Goal: Task Accomplishment & Management: Manage account settings

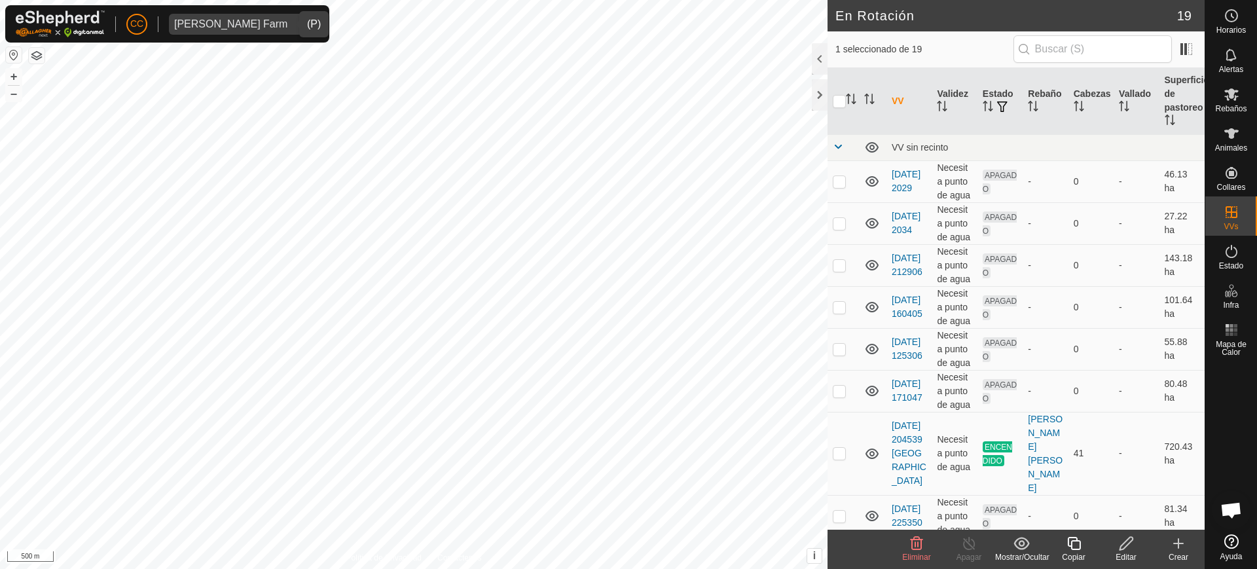
scroll to position [996, 0]
click at [1108, 55] on input "text" at bounding box center [1092, 48] width 158 height 27
click at [1233, 102] on es-mob-svg-icon at bounding box center [1231, 94] width 24 height 21
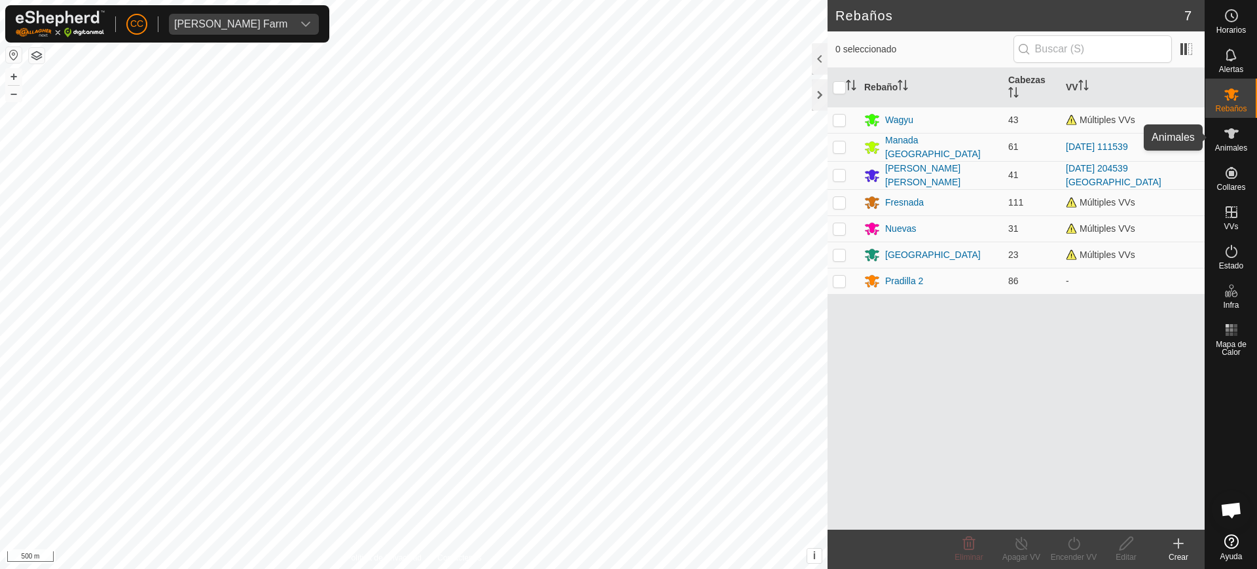
click at [1242, 134] on es-animals-svg-icon at bounding box center [1231, 133] width 24 height 21
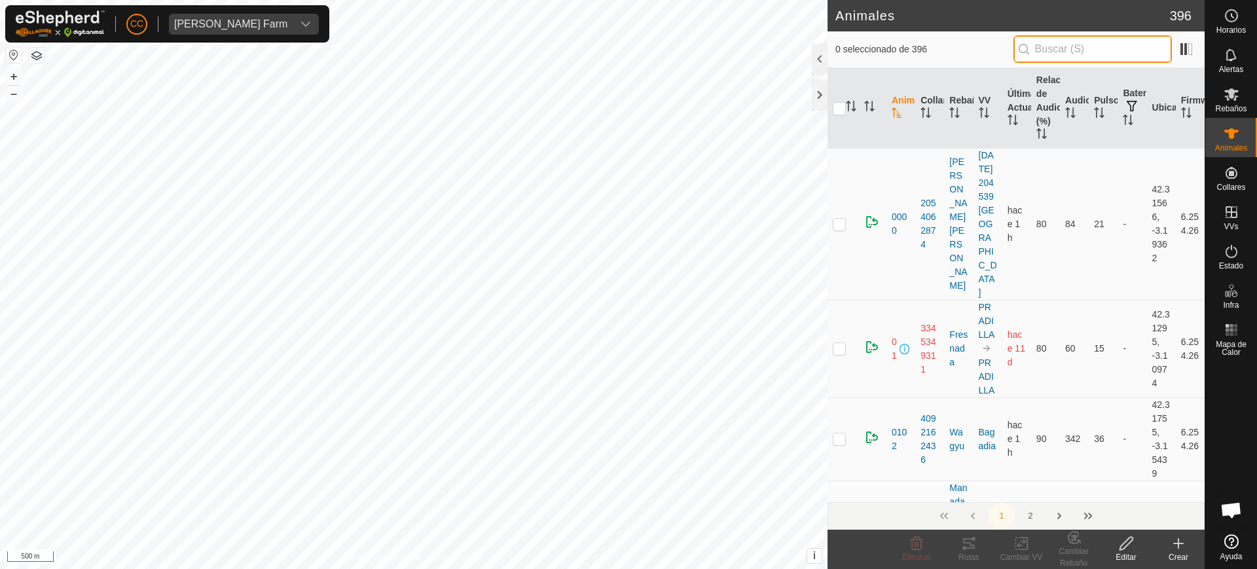
click at [1125, 46] on input "text" at bounding box center [1092, 48] width 158 height 27
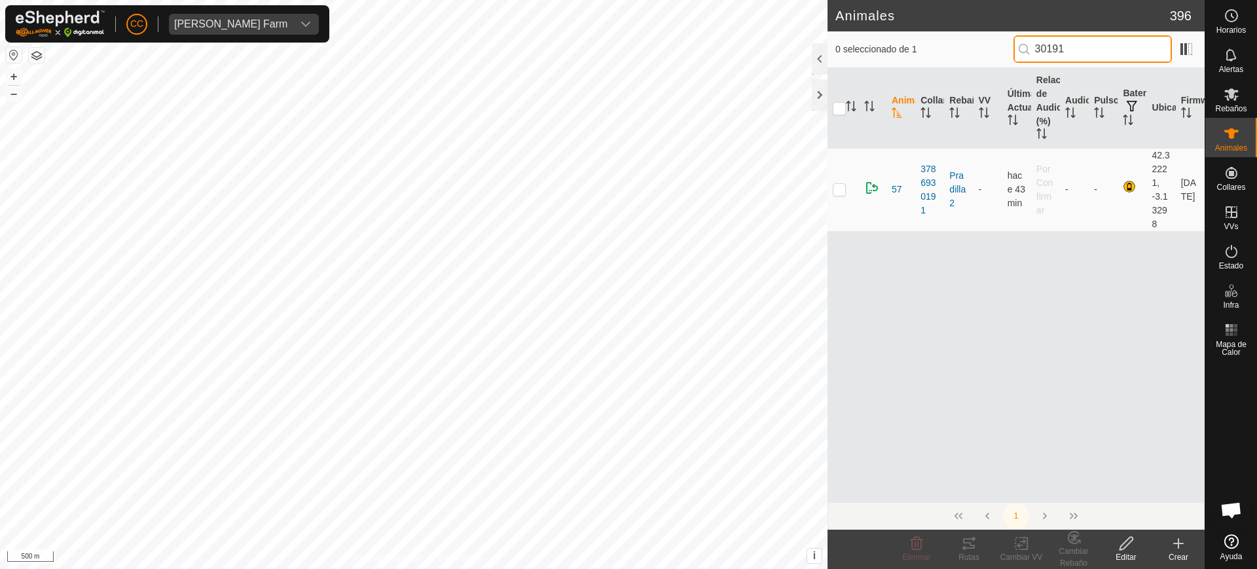
type input "30191"
click at [838, 189] on p-checkbox at bounding box center [839, 189] width 13 height 10
checkbox input "true"
click at [1118, 551] on div "Editar" at bounding box center [1126, 557] width 52 height 12
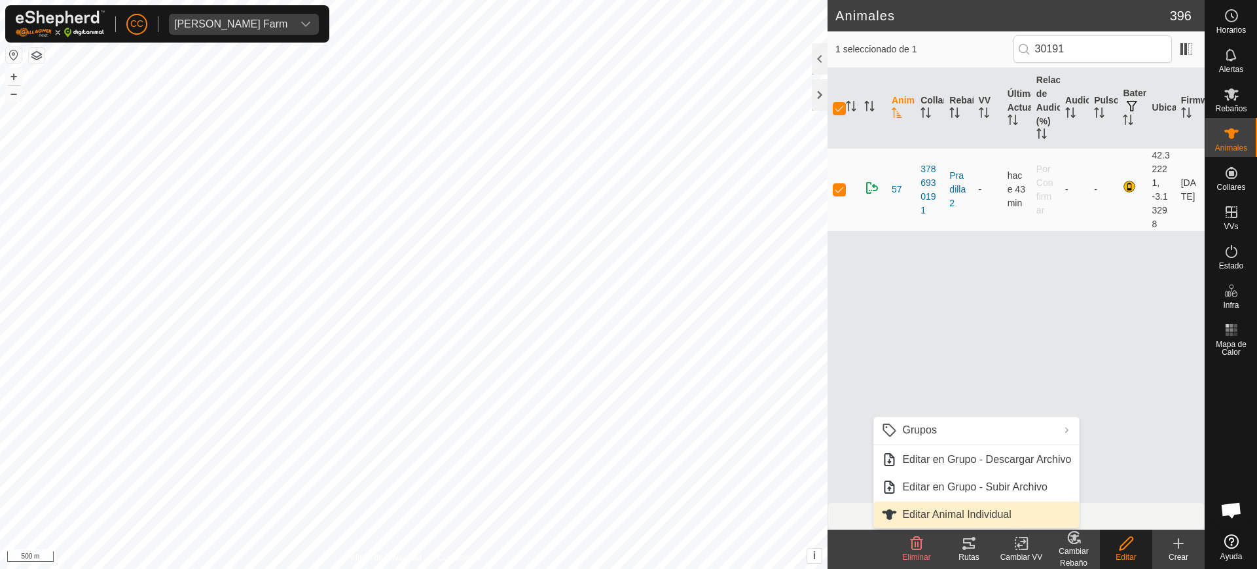
click at [1007, 506] on link "Editar Animal Individual" at bounding box center [976, 514] width 206 height 26
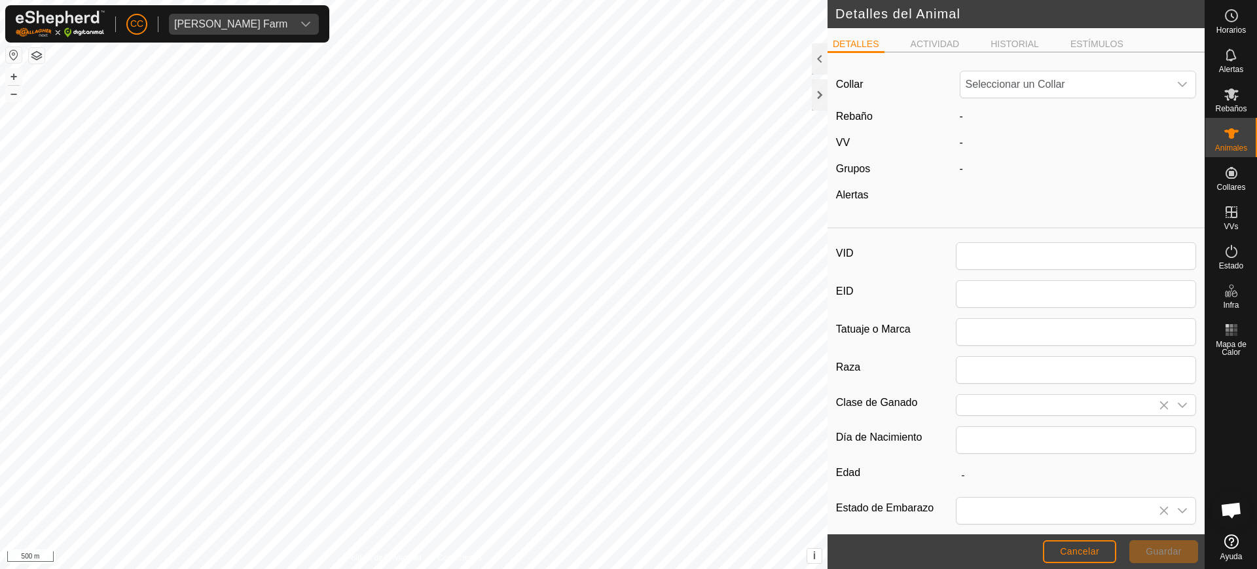
type input "57"
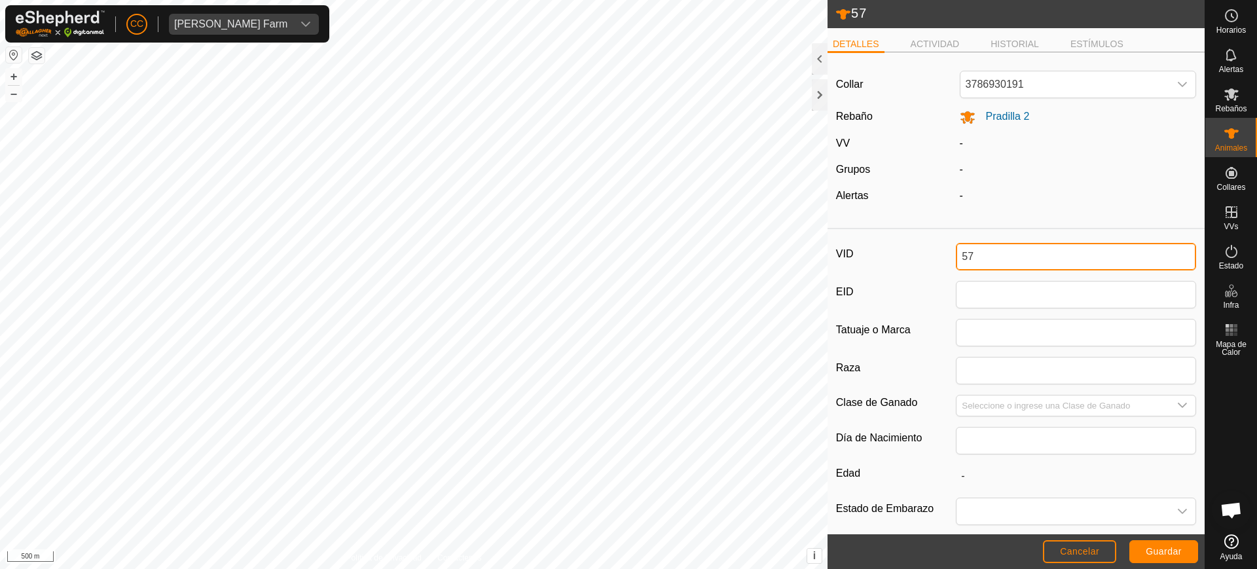
drag, startPoint x: 979, startPoint y: 253, endPoint x: 871, endPoint y: 250, distance: 108.1
click at [871, 250] on div "VID 57" at bounding box center [1016, 256] width 360 height 27
click at [1159, 551] on span "Guardar" at bounding box center [1164, 551] width 36 height 10
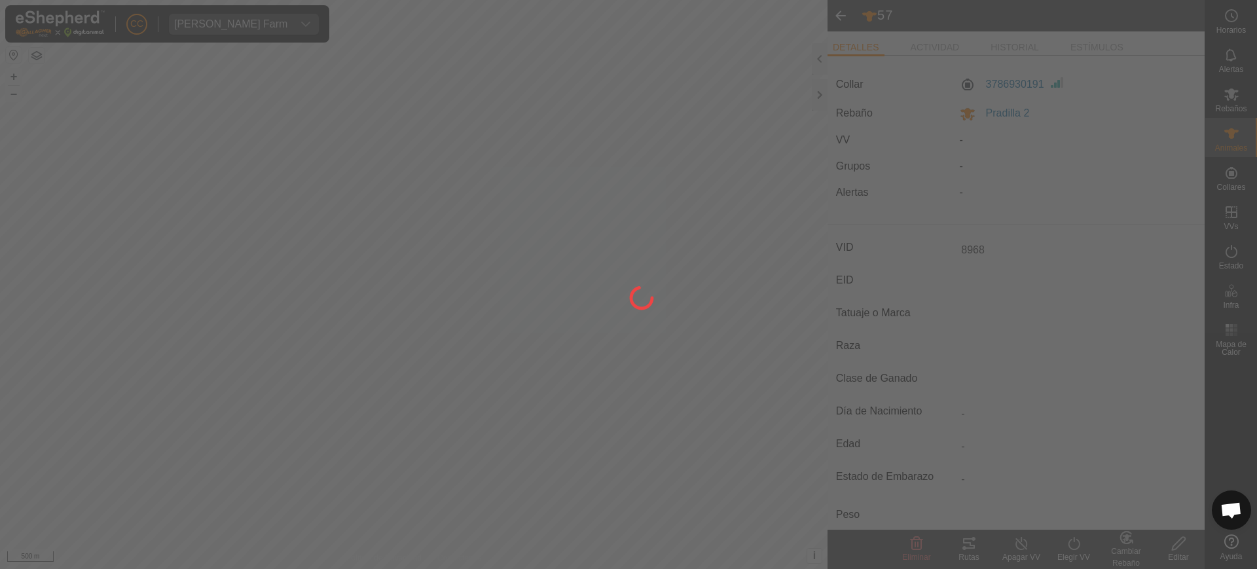
type input "57"
type input "-"
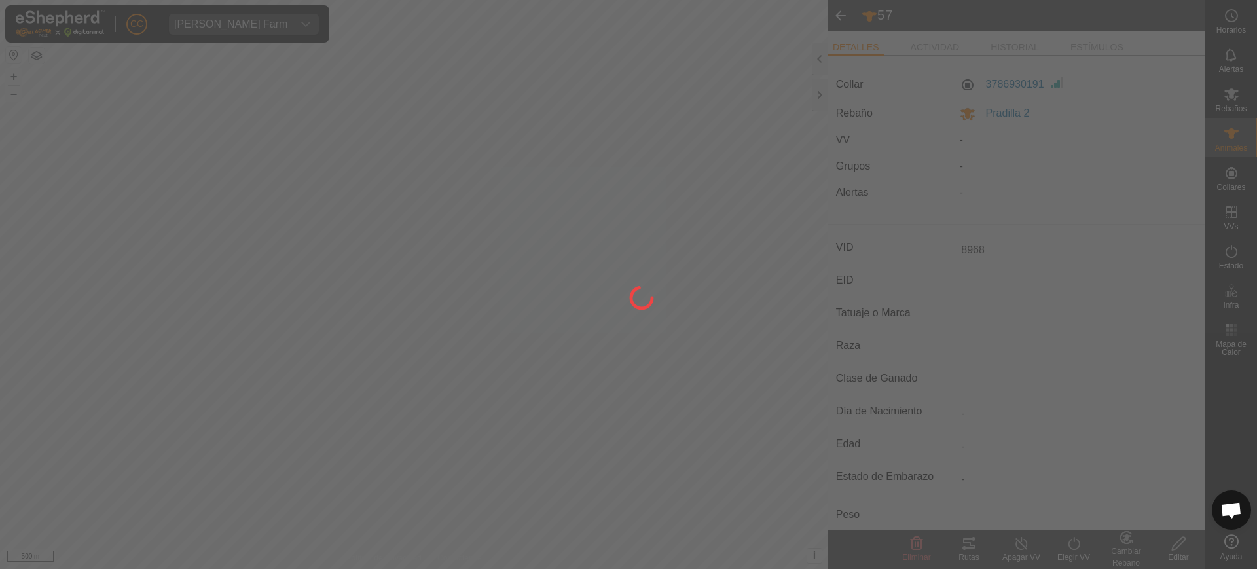
type input "-"
type input "8968"
type input "0 kg"
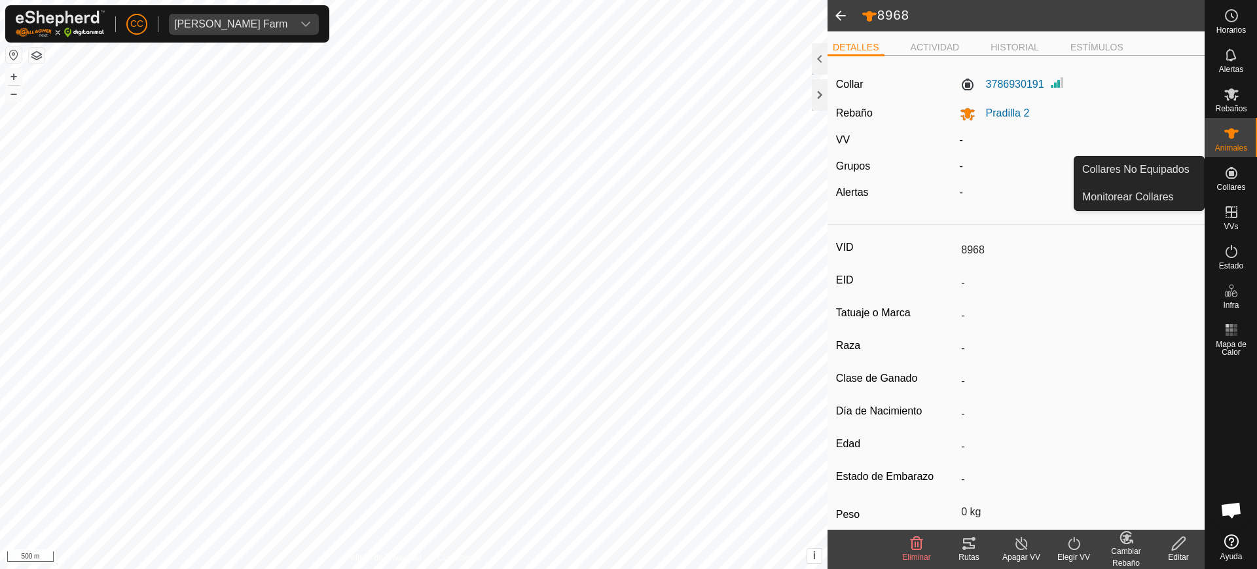
click at [1229, 171] on icon at bounding box center [1231, 173] width 12 height 12
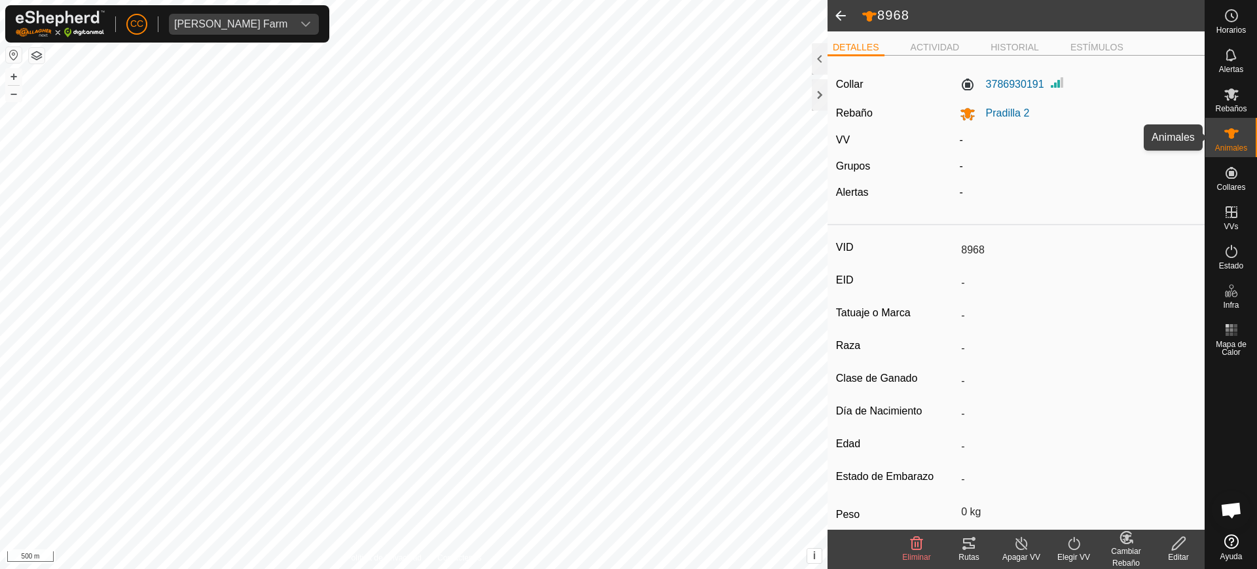
click at [1234, 137] on icon at bounding box center [1231, 134] width 16 height 16
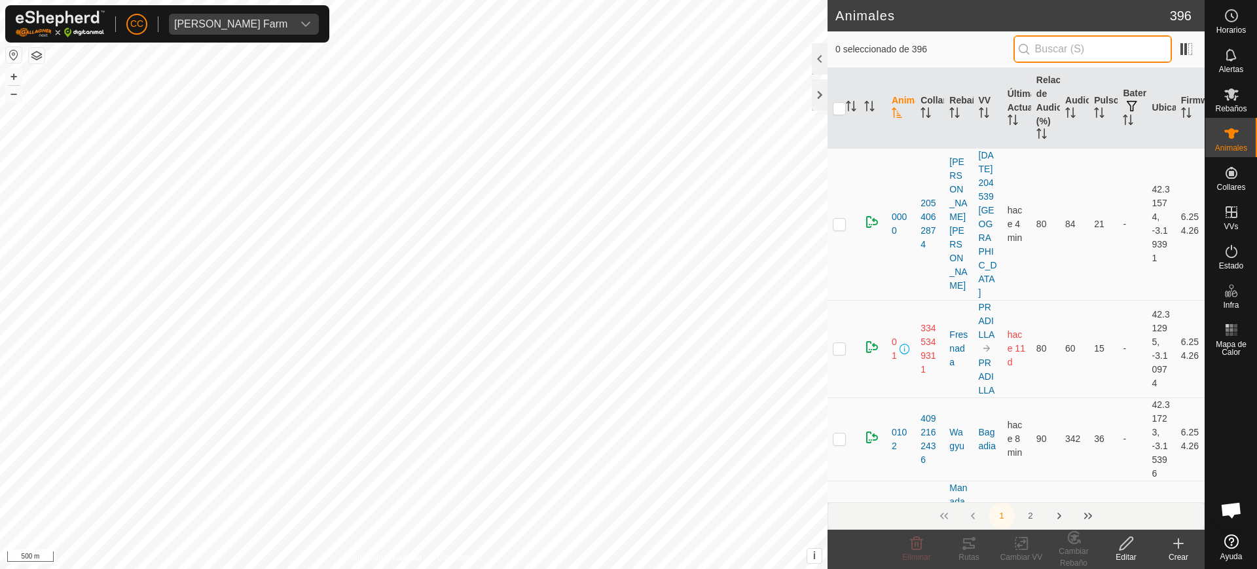
click at [1115, 39] on input "text" at bounding box center [1092, 48] width 158 height 27
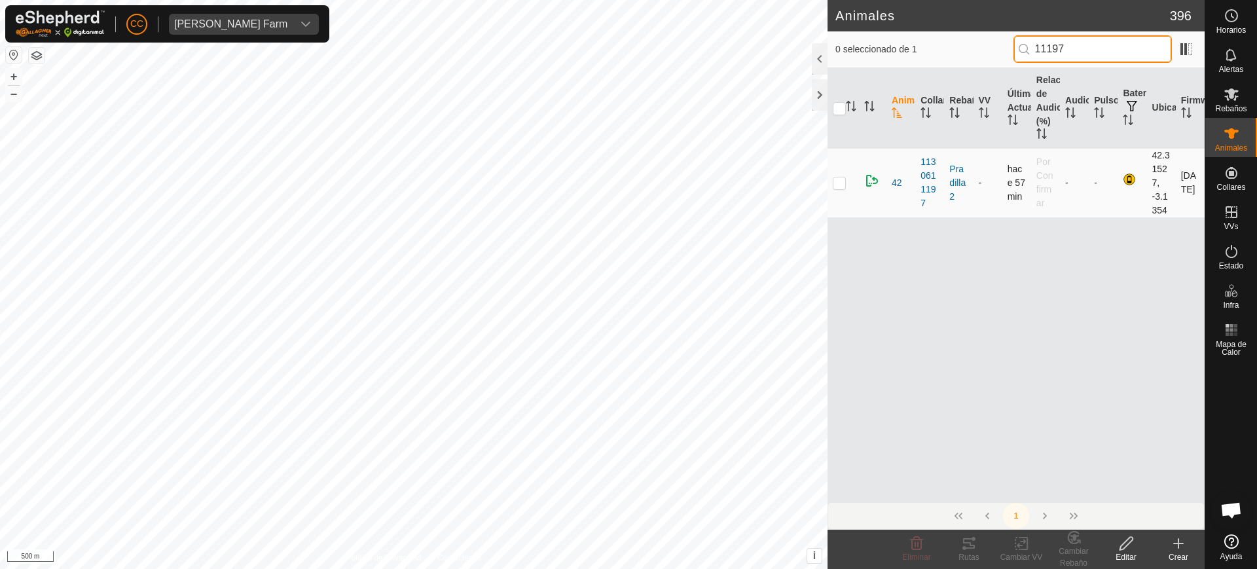
type input "11197"
click at [842, 185] on p-checkbox at bounding box center [839, 182] width 13 height 10
checkbox input "true"
click at [1127, 554] on div "Editar" at bounding box center [1126, 557] width 52 height 12
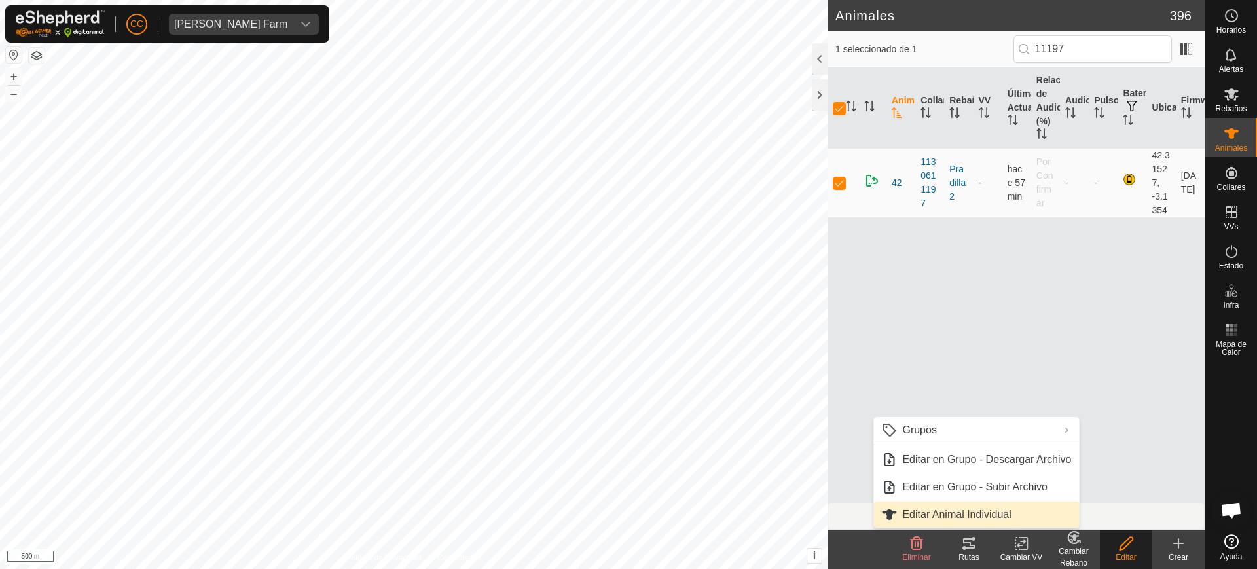
click at [1001, 509] on link "Editar Animal Individual" at bounding box center [976, 514] width 206 height 26
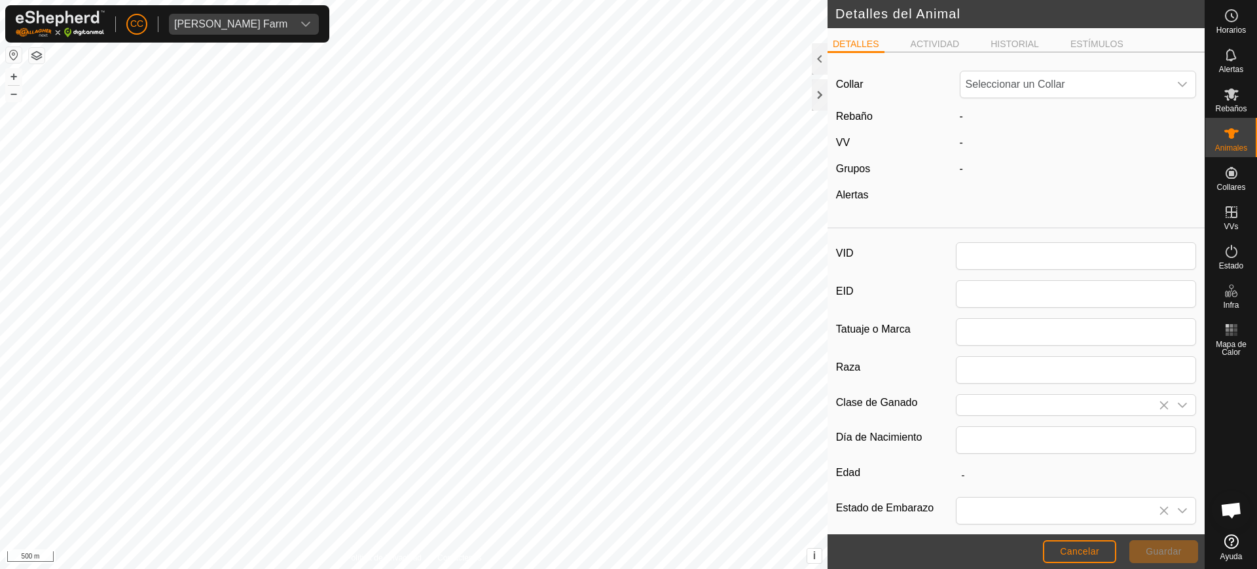
type input "42"
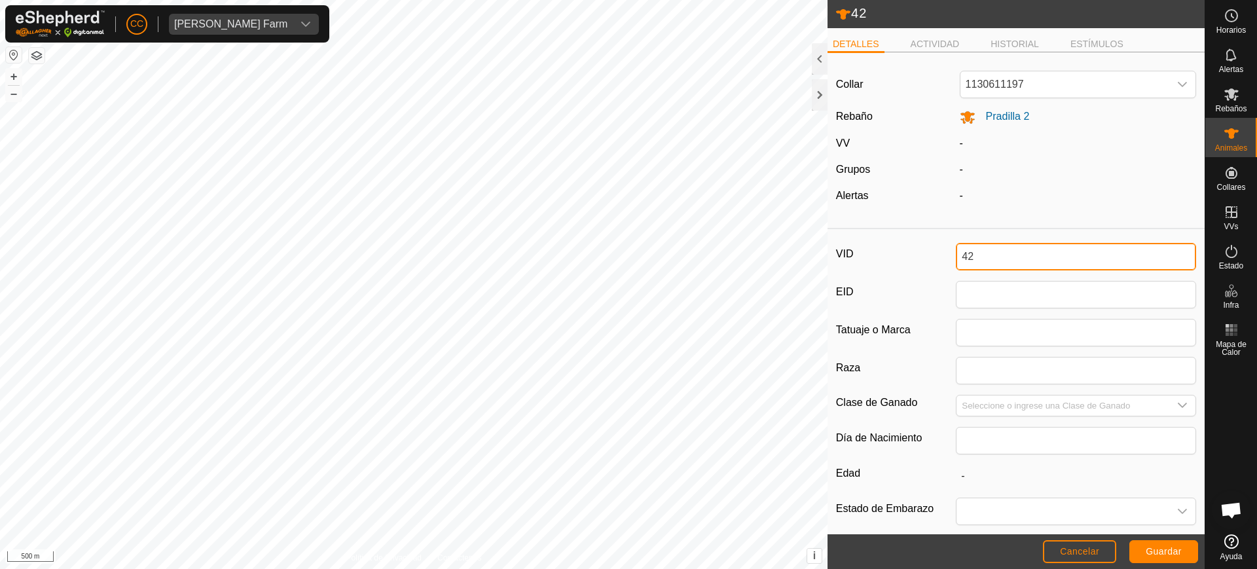
drag, startPoint x: 1000, startPoint y: 253, endPoint x: 913, endPoint y: 253, distance: 86.4
click at [913, 253] on div "VID 42" at bounding box center [1016, 256] width 360 height 27
click at [1147, 556] on span "Guardar" at bounding box center [1164, 551] width 36 height 10
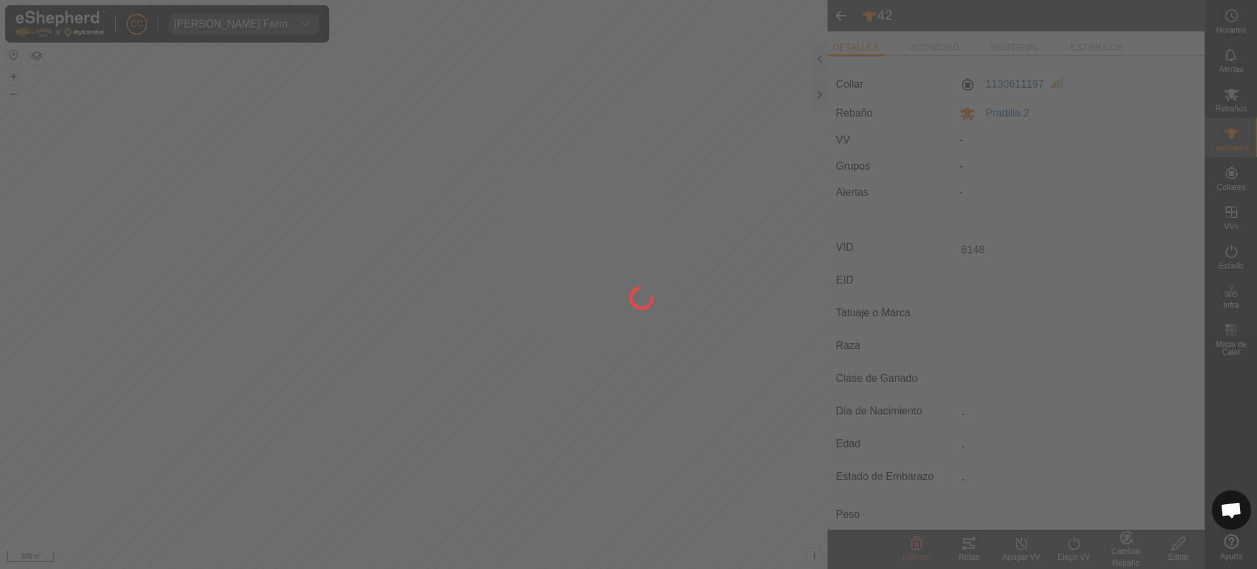
type input "42"
type input "-"
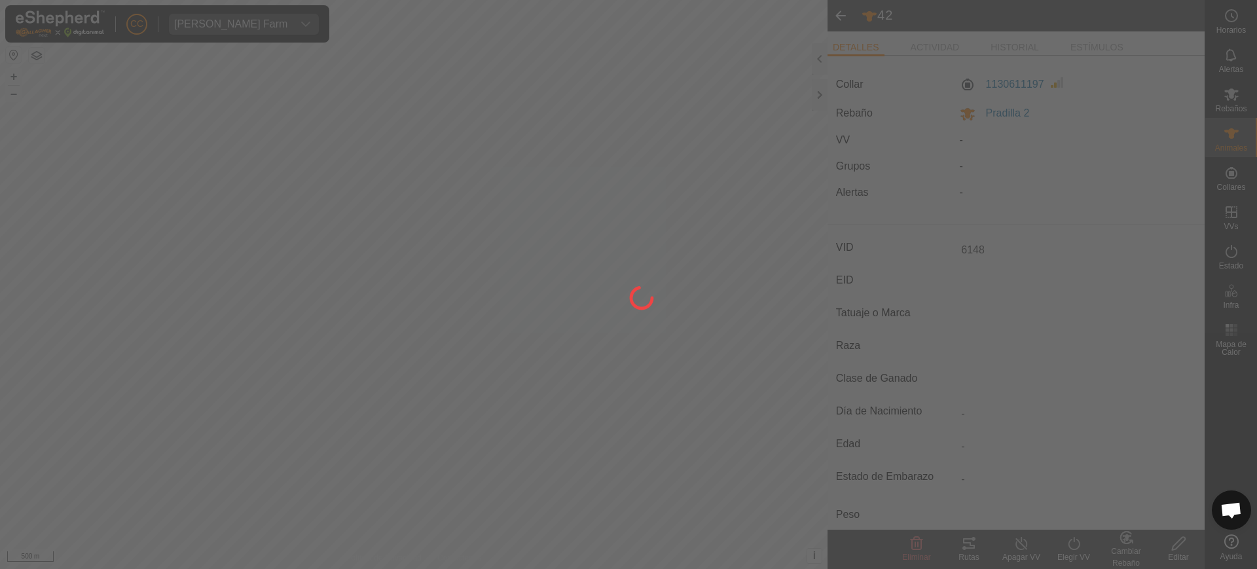
type input "-"
type input "6148"
type input "0 kg"
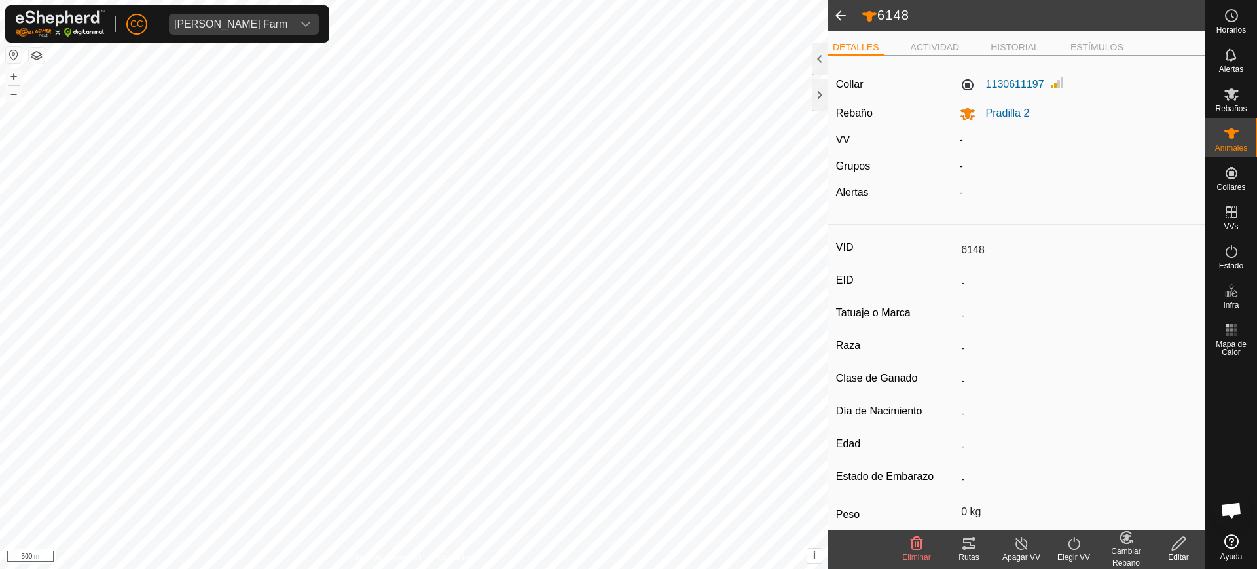
click at [842, 15] on span at bounding box center [840, 15] width 26 height 31
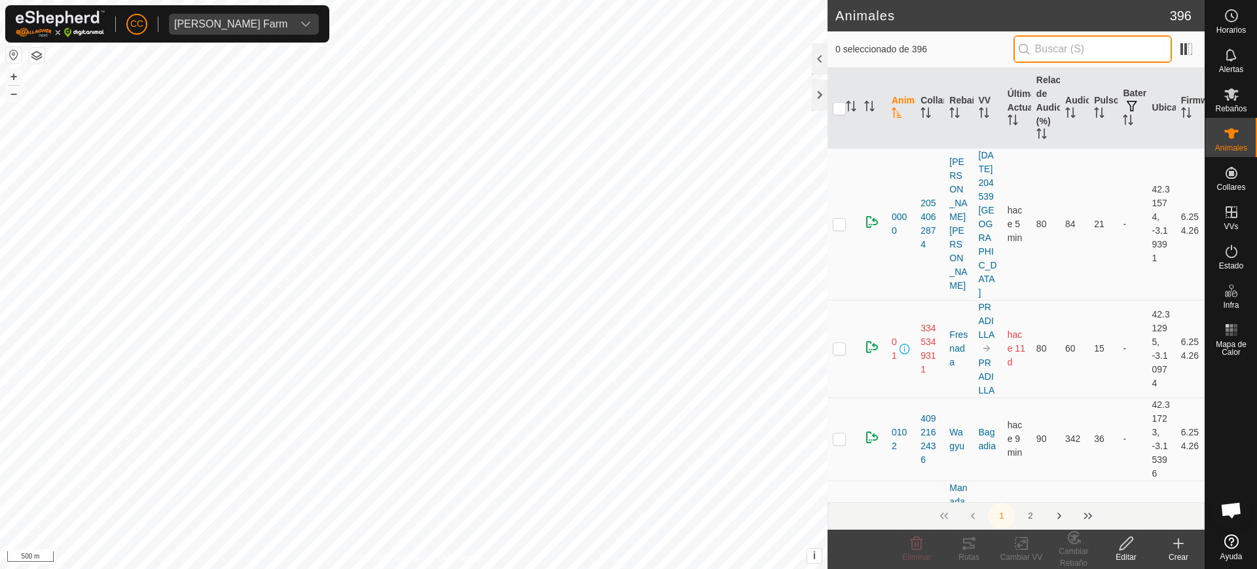
click at [1121, 61] on input "text" at bounding box center [1092, 48] width 158 height 27
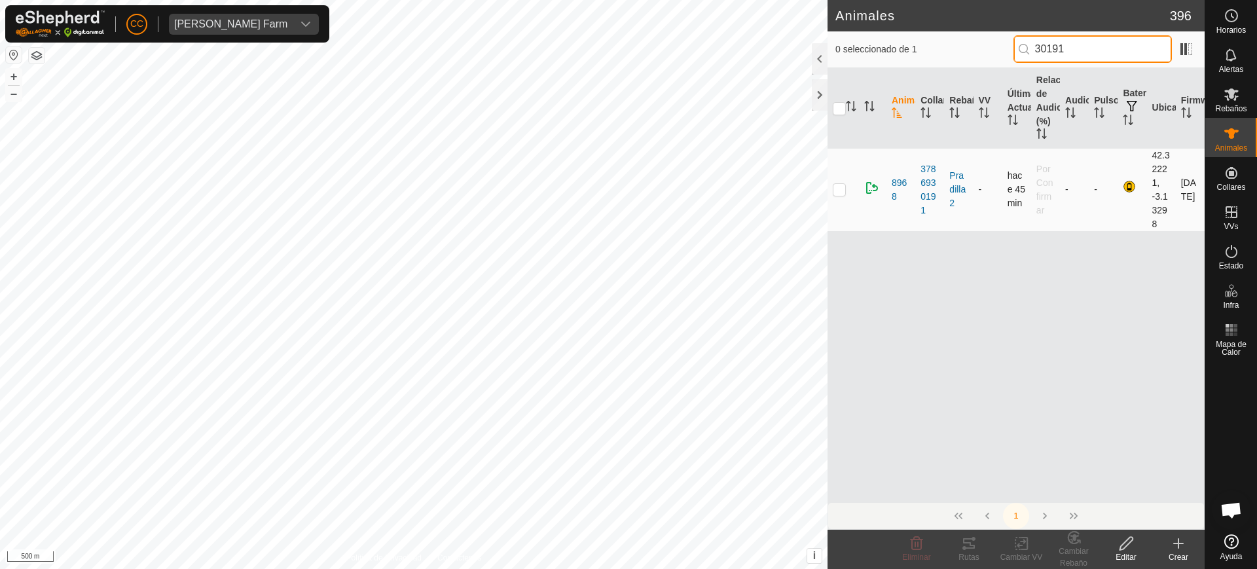
type input "30191"
click at [833, 189] on p-checkbox at bounding box center [839, 189] width 13 height 10
checkbox input "true"
click at [1069, 536] on icon at bounding box center [1074, 538] width 16 height 16
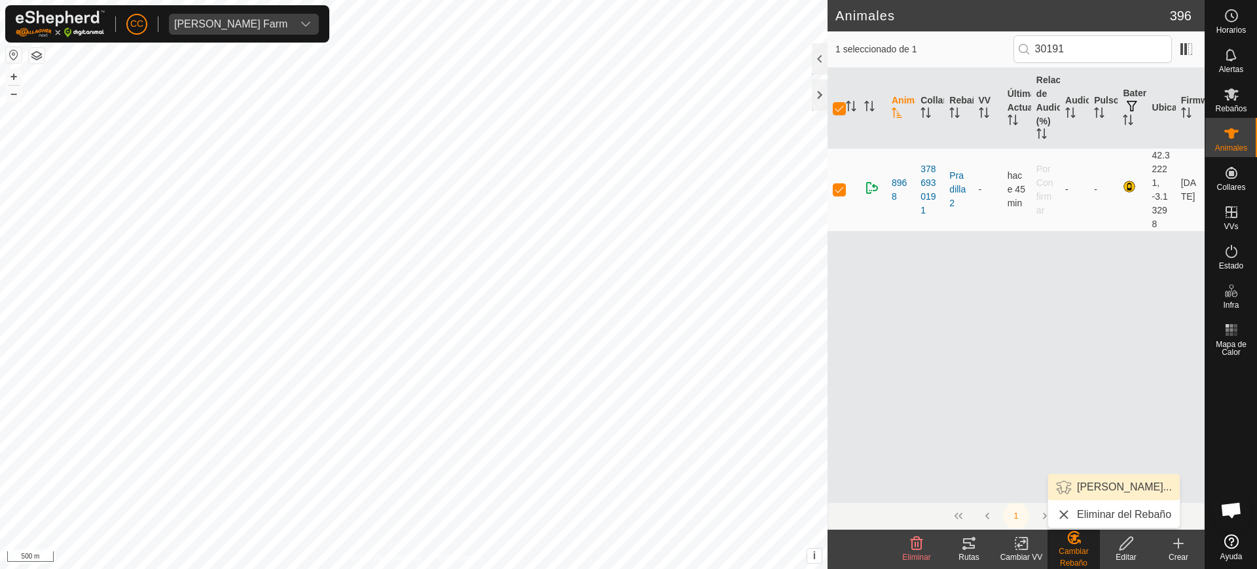
click at [1089, 491] on link "[PERSON_NAME]..." at bounding box center [1114, 487] width 132 height 26
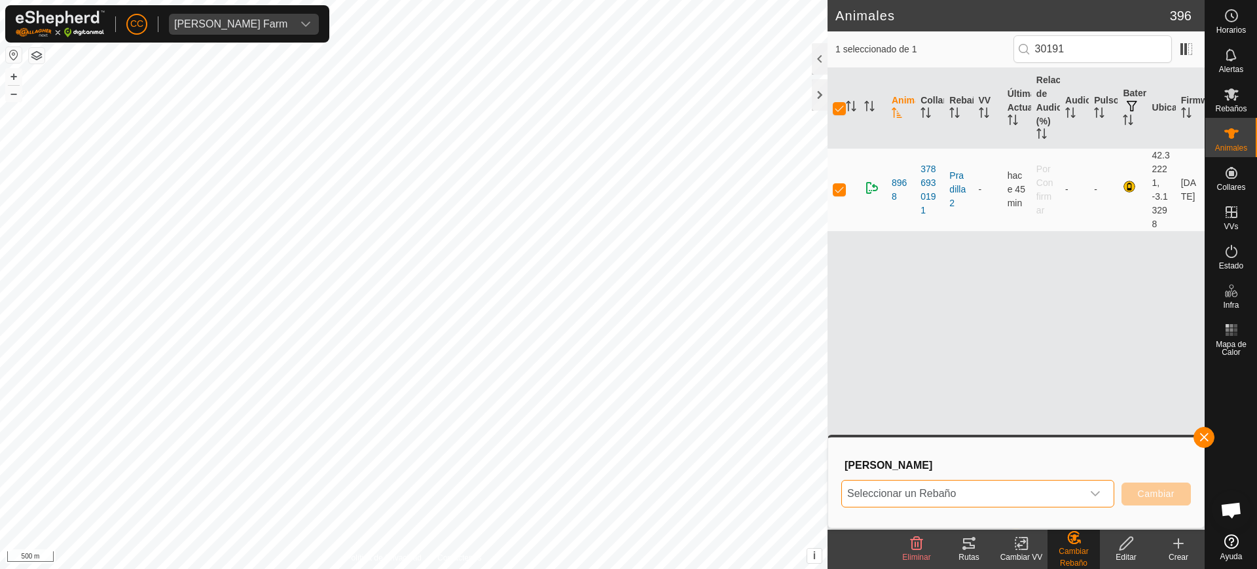
click at [1009, 488] on span "Seleccionar un Rebaño" at bounding box center [962, 493] width 240 height 26
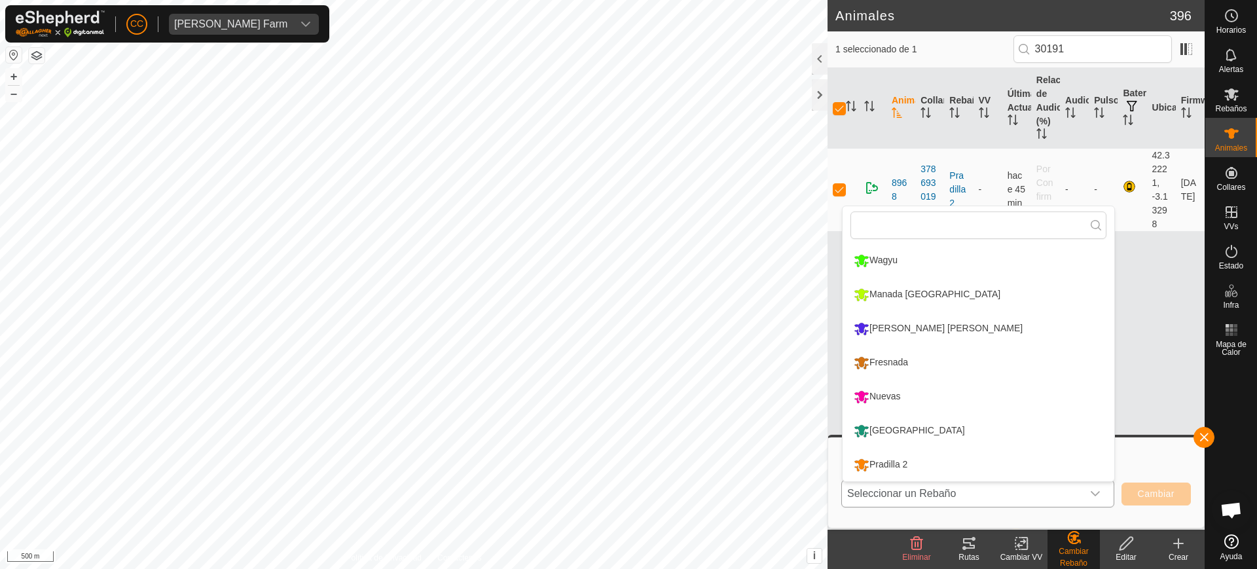
click at [924, 431] on li "[GEOGRAPHIC_DATA]" at bounding box center [978, 430] width 272 height 33
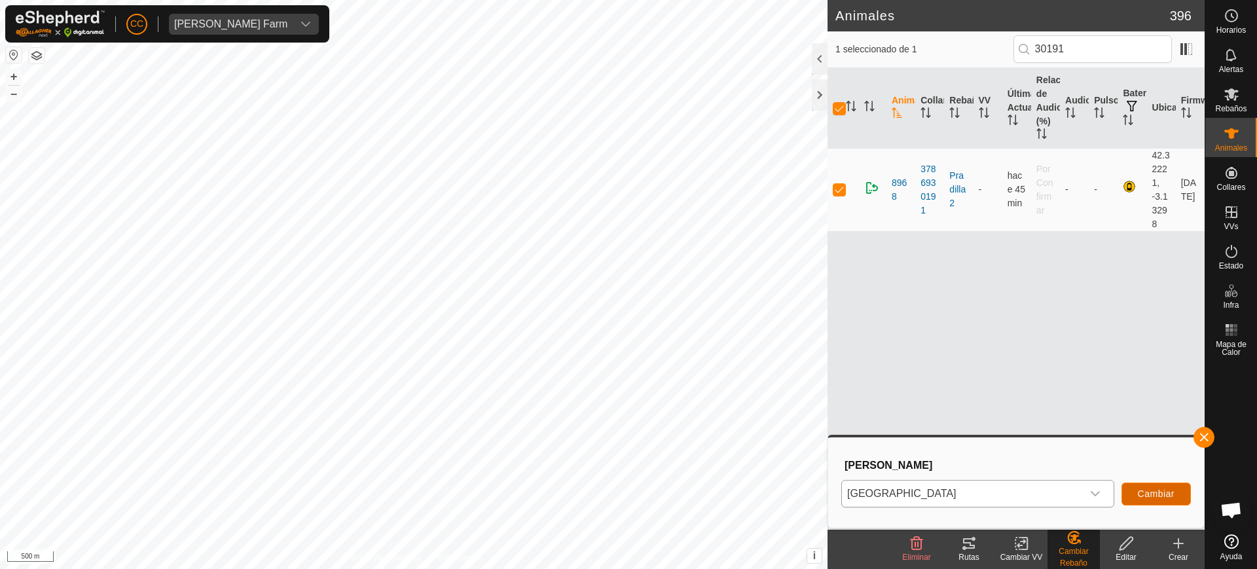
click at [1138, 486] on button "Cambiar" at bounding box center [1155, 493] width 69 height 23
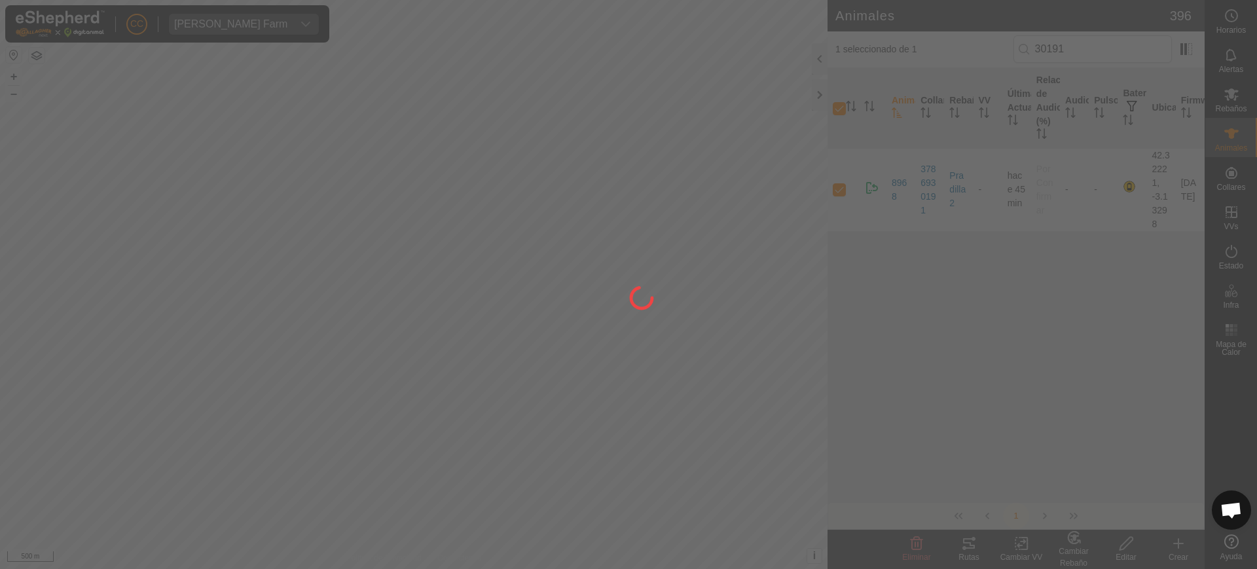
checkbox input "false"
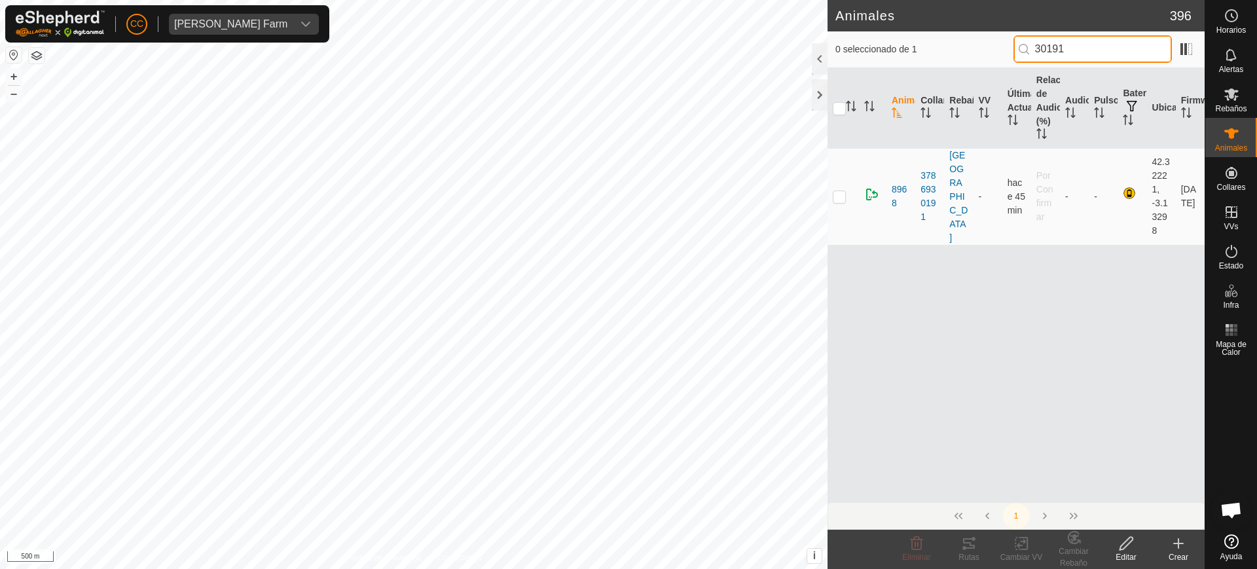
click at [1078, 45] on input "30191" at bounding box center [1092, 48] width 158 height 27
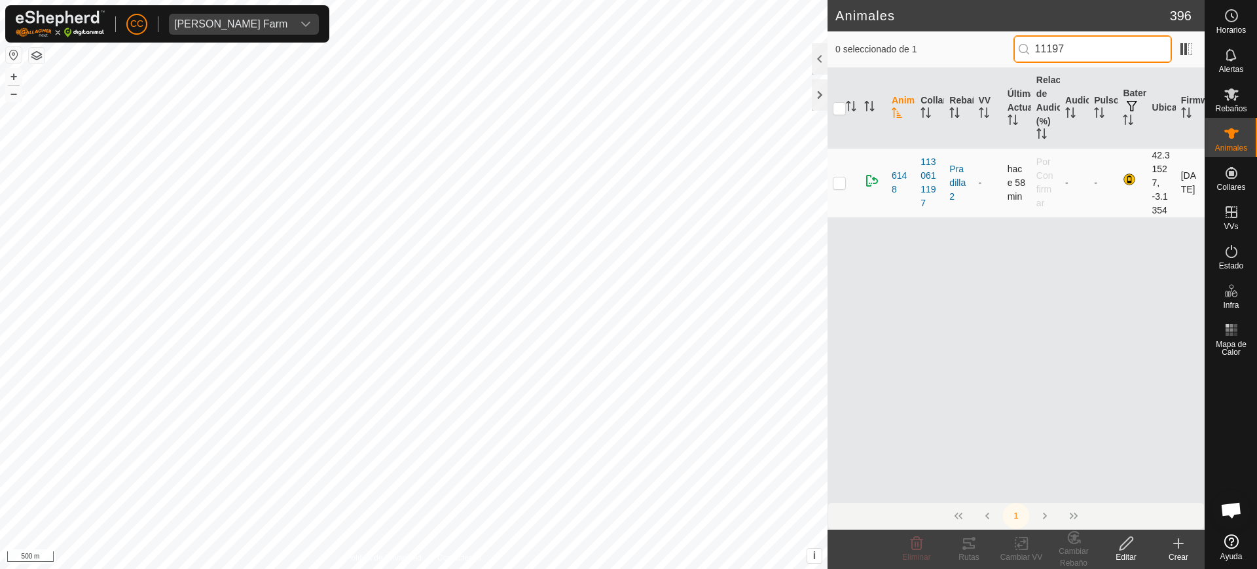
type input "11197"
click at [835, 192] on td at bounding box center [842, 182] width 31 height 69
checkbox input "true"
click at [1080, 560] on div "Cambiar Rebaño" at bounding box center [1073, 557] width 52 height 24
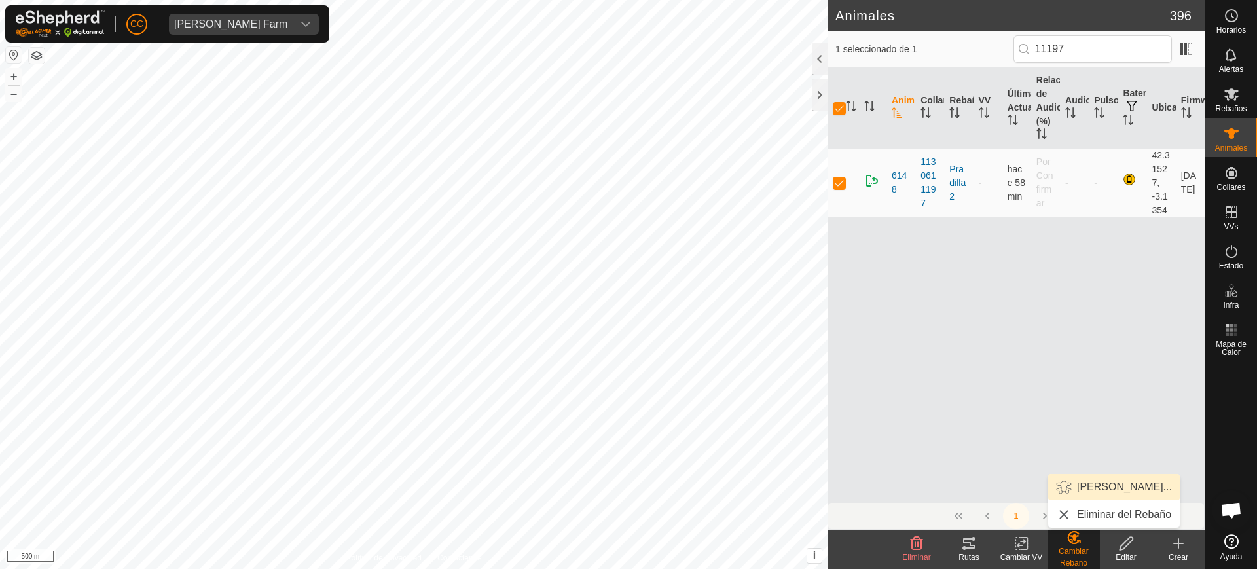
click at [1084, 490] on link "[PERSON_NAME]..." at bounding box center [1114, 487] width 132 height 26
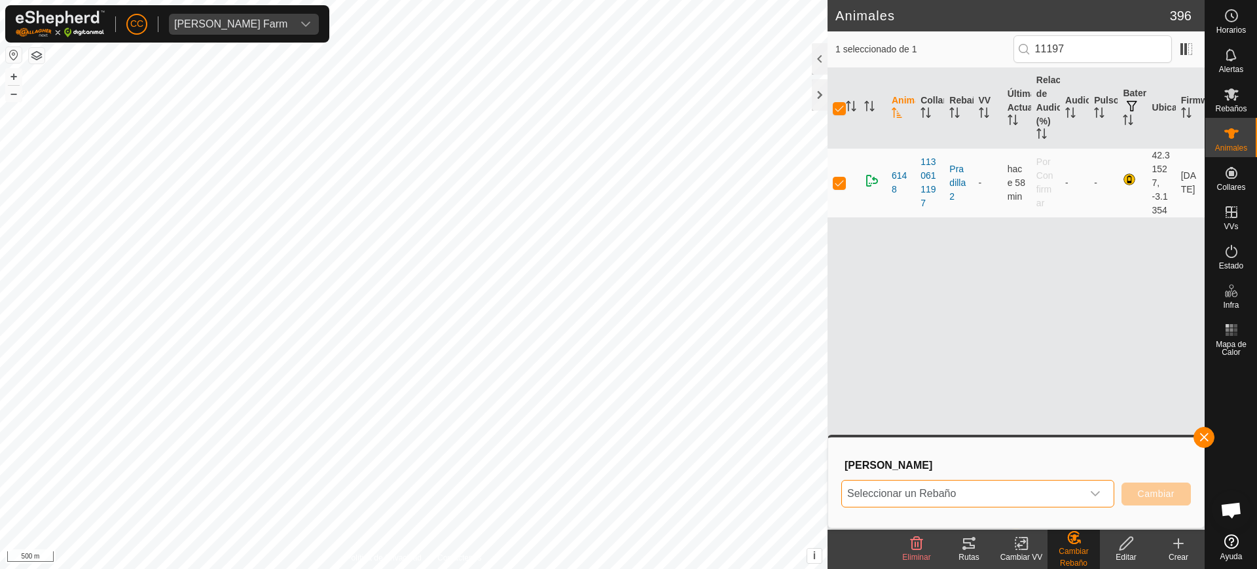
click at [943, 494] on span "Seleccionar un Rebaño" at bounding box center [962, 493] width 240 height 26
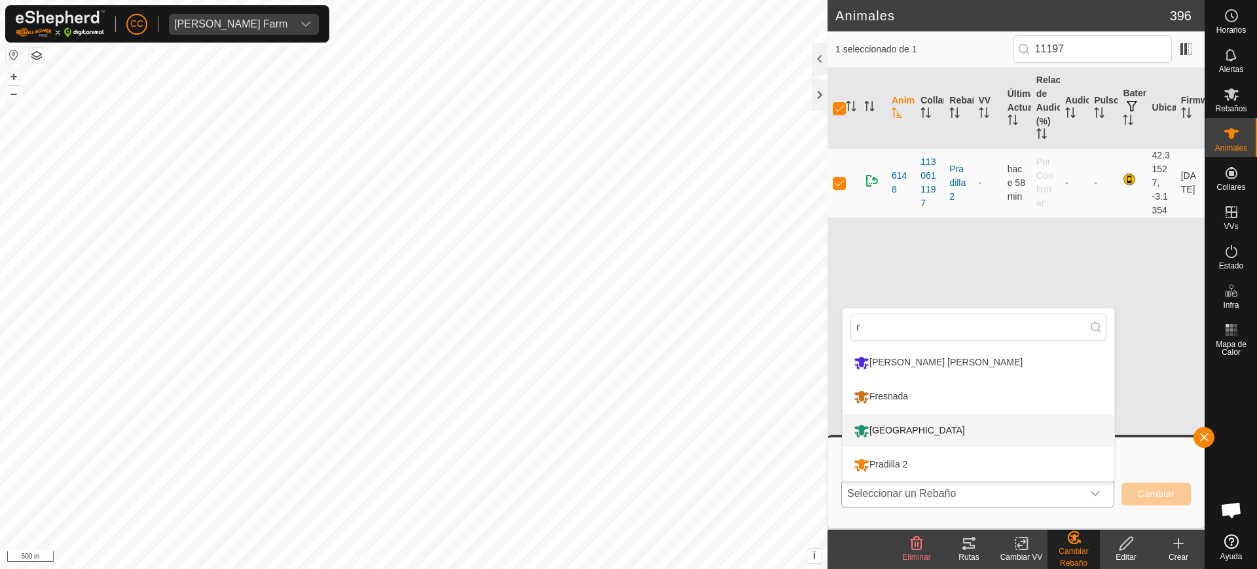
type input "r"
click at [926, 435] on li "[GEOGRAPHIC_DATA]" at bounding box center [978, 430] width 272 height 33
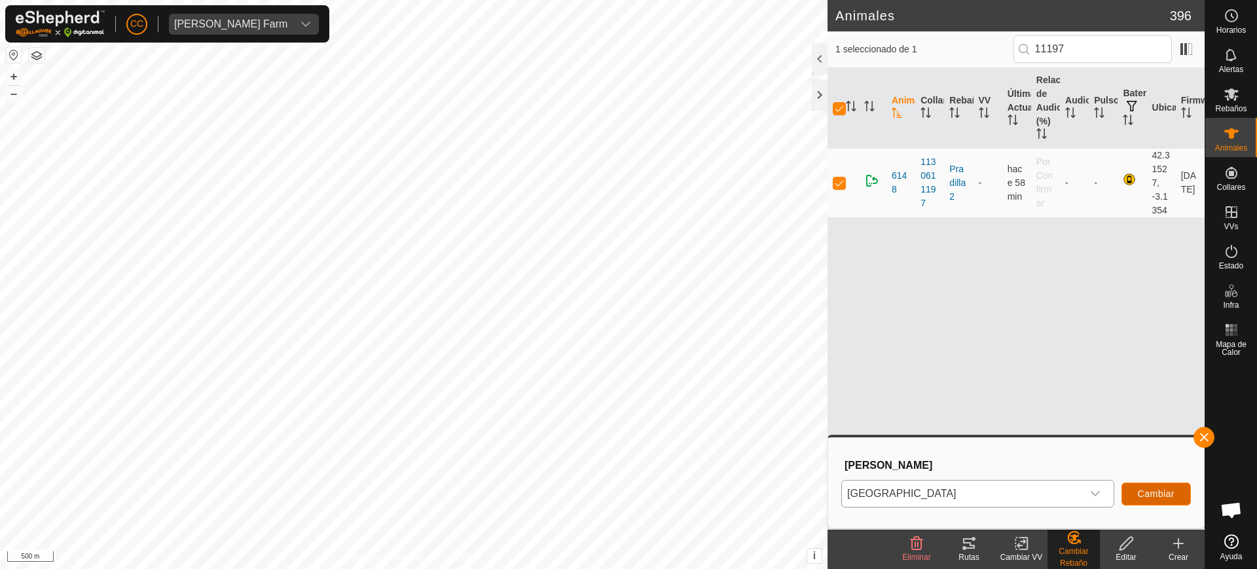
click at [1163, 483] on button "Cambiar" at bounding box center [1155, 493] width 69 height 23
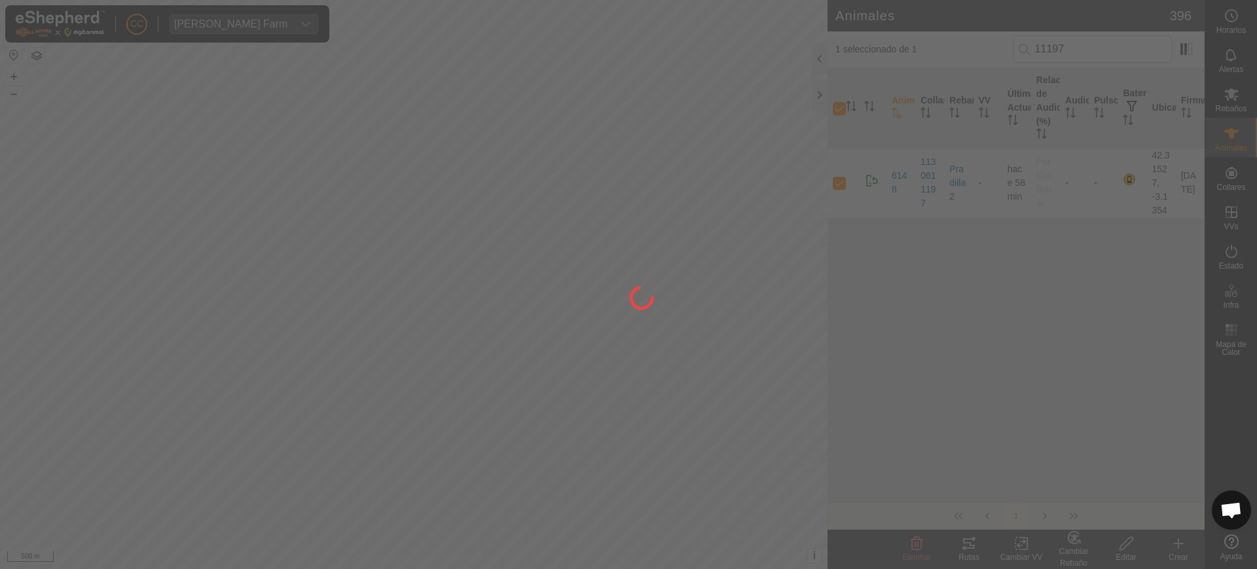
checkbox input "false"
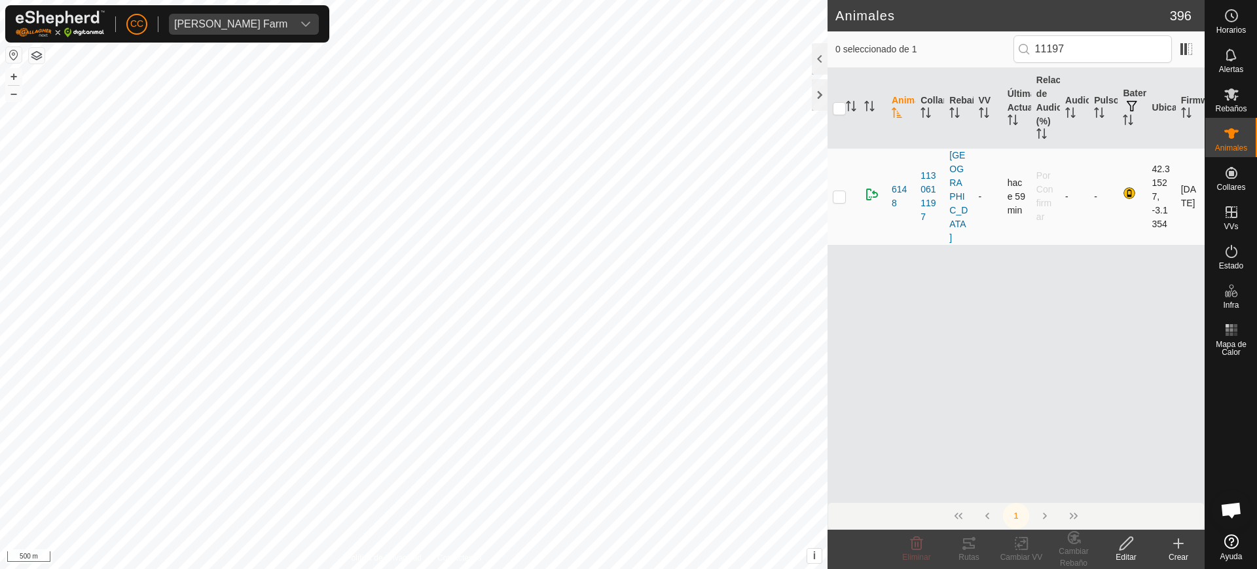
click at [835, 191] on p-checkbox at bounding box center [839, 196] width 13 height 10
checkbox input "true"
click at [842, 191] on p-checkbox at bounding box center [839, 196] width 13 height 10
checkbox input "false"
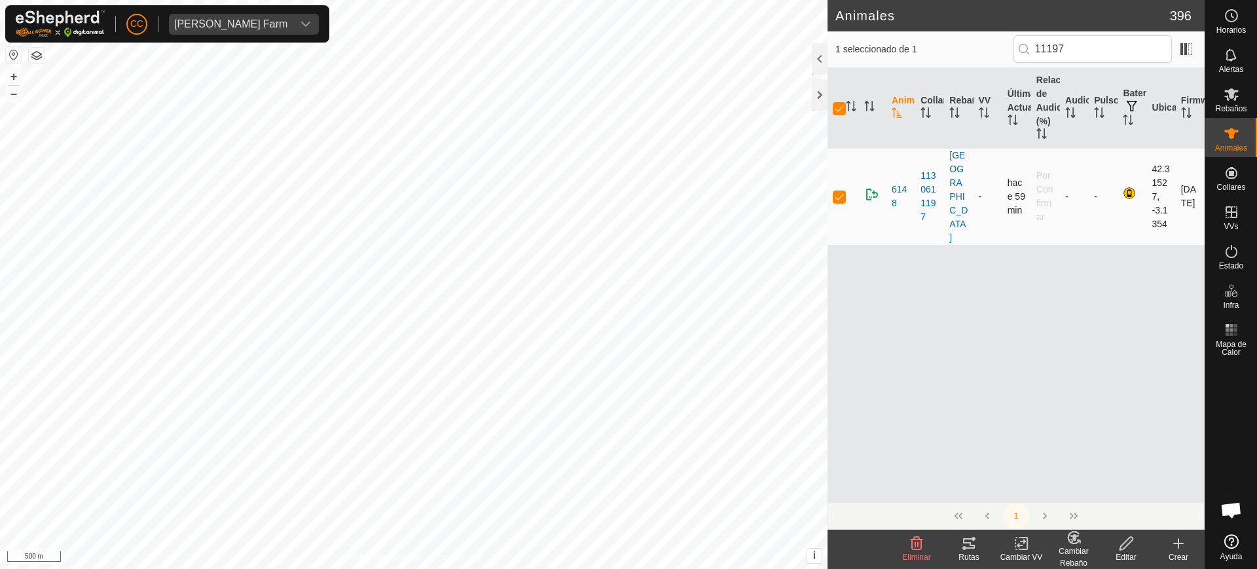
checkbox input "false"
